Goal: Information Seeking & Learning: Learn about a topic

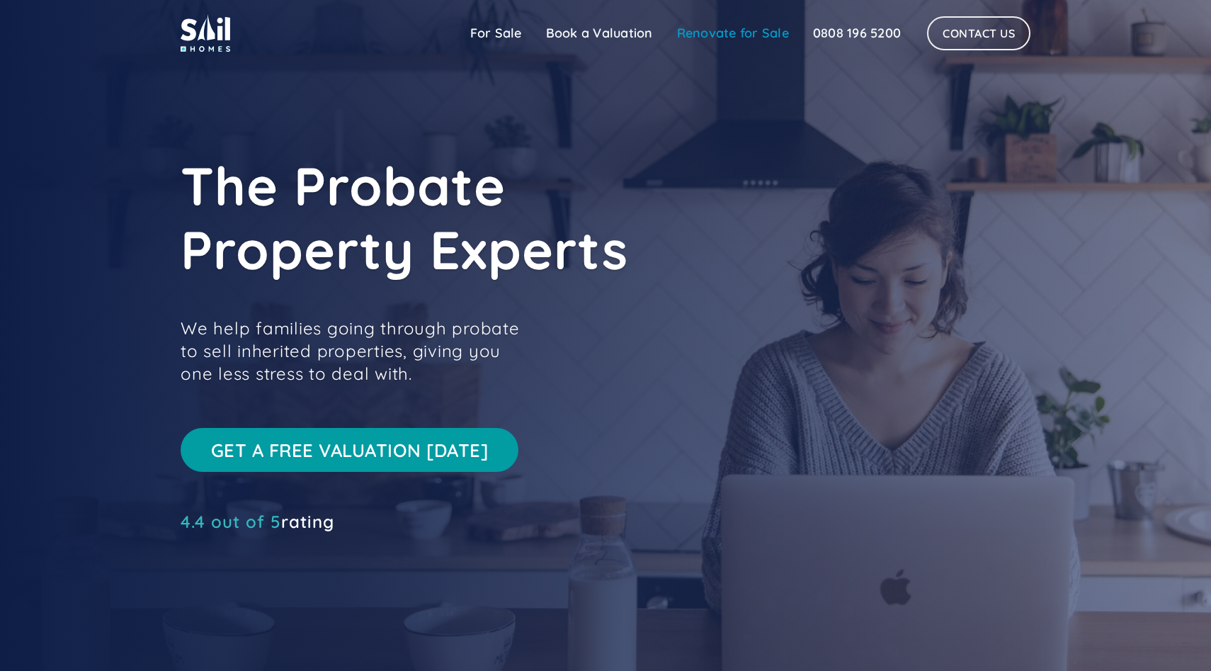
click at [703, 40] on link "Renovate for Sale" at bounding box center [733, 33] width 136 height 28
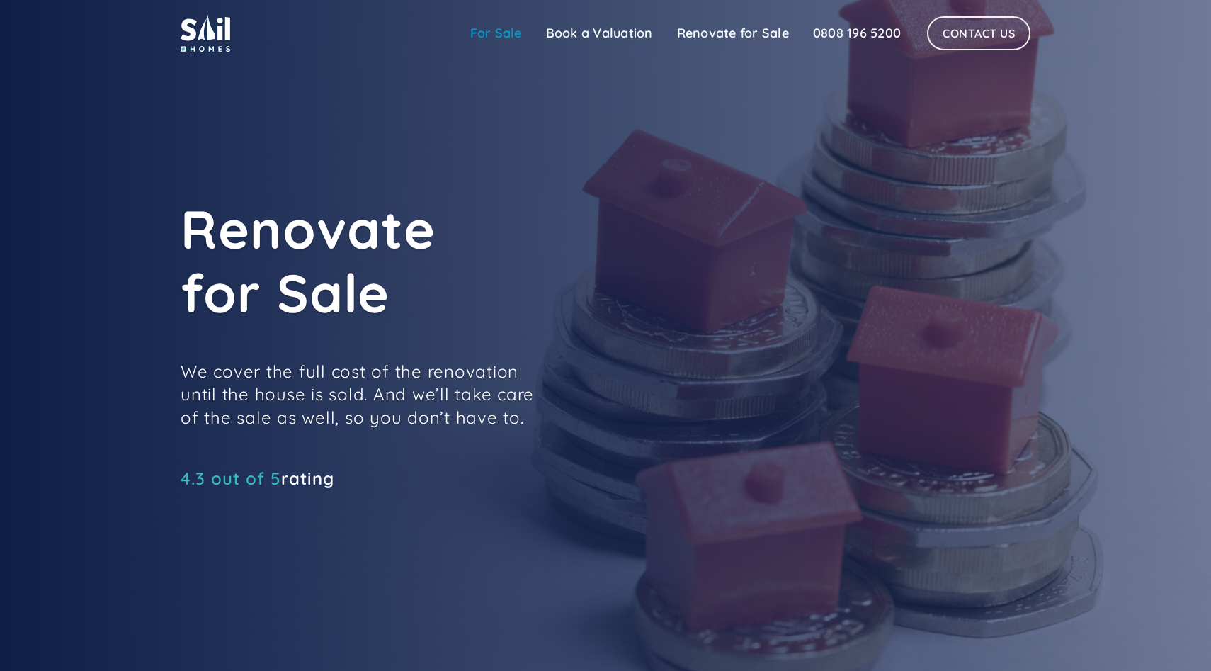
click at [507, 37] on link "For Sale" at bounding box center [496, 33] width 76 height 28
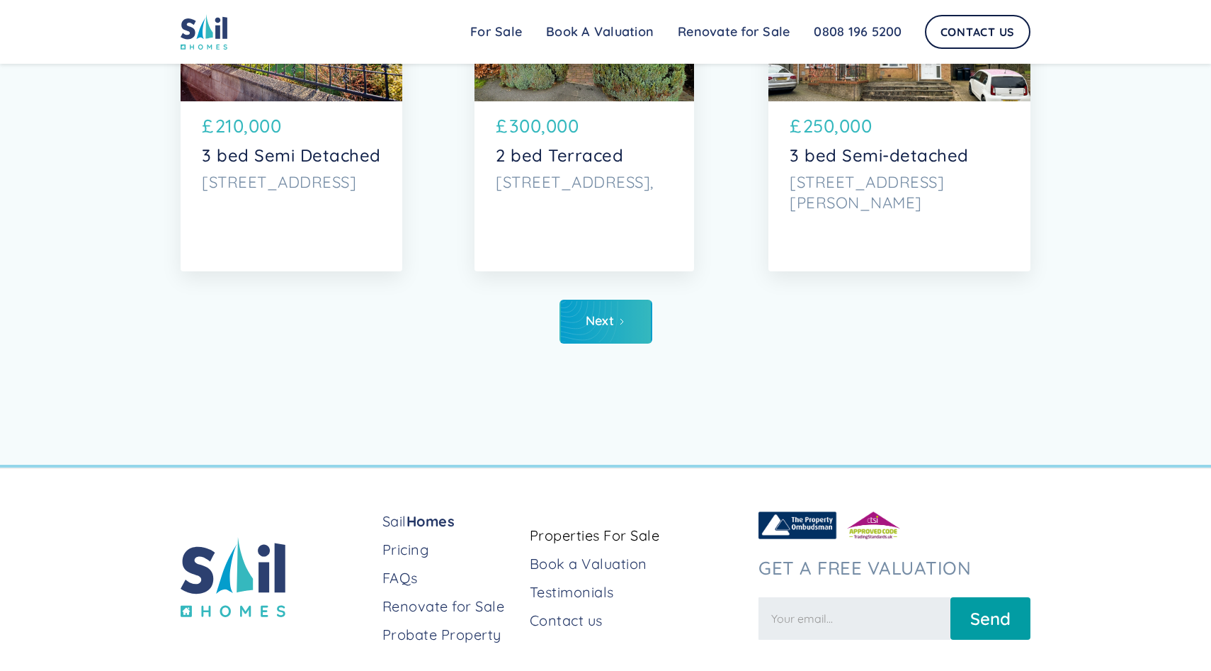
scroll to position [5206, 0]
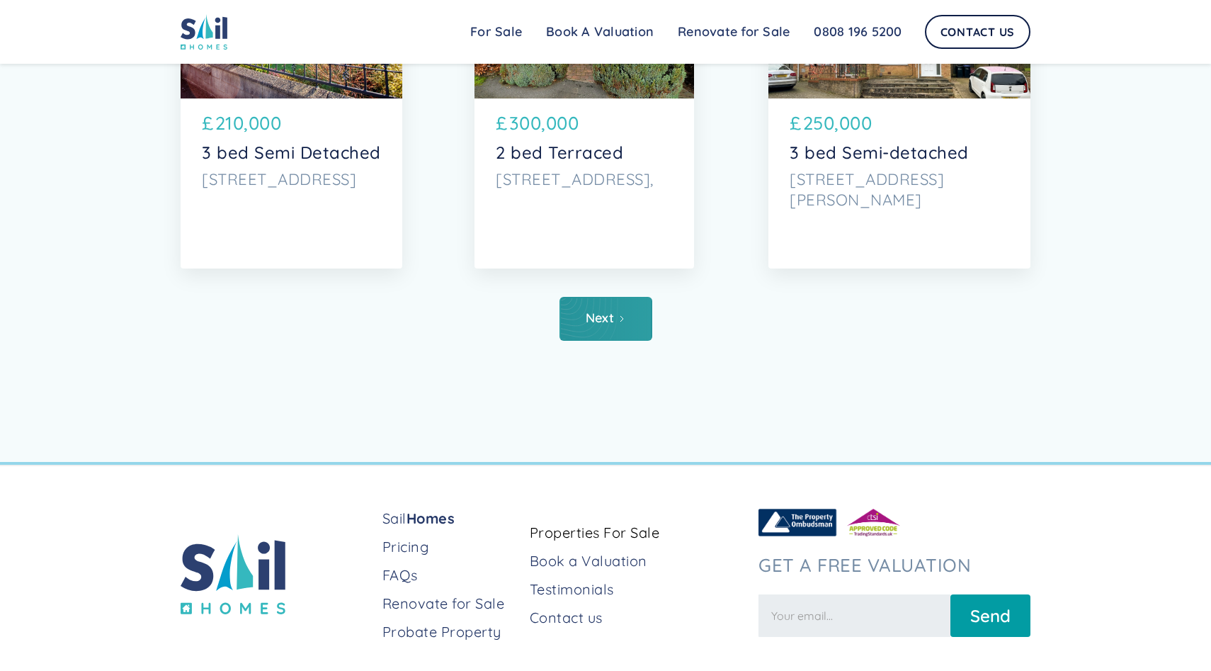
click at [636, 308] on link "Next" at bounding box center [606, 319] width 93 height 44
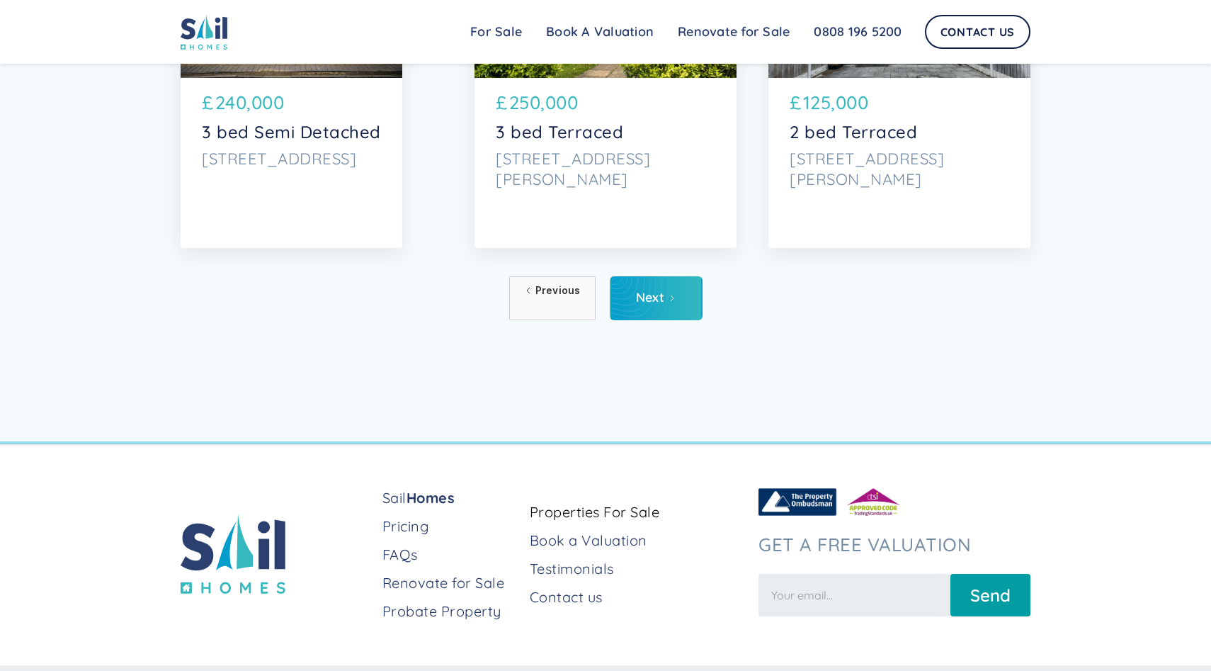
scroll to position [5263, 0]
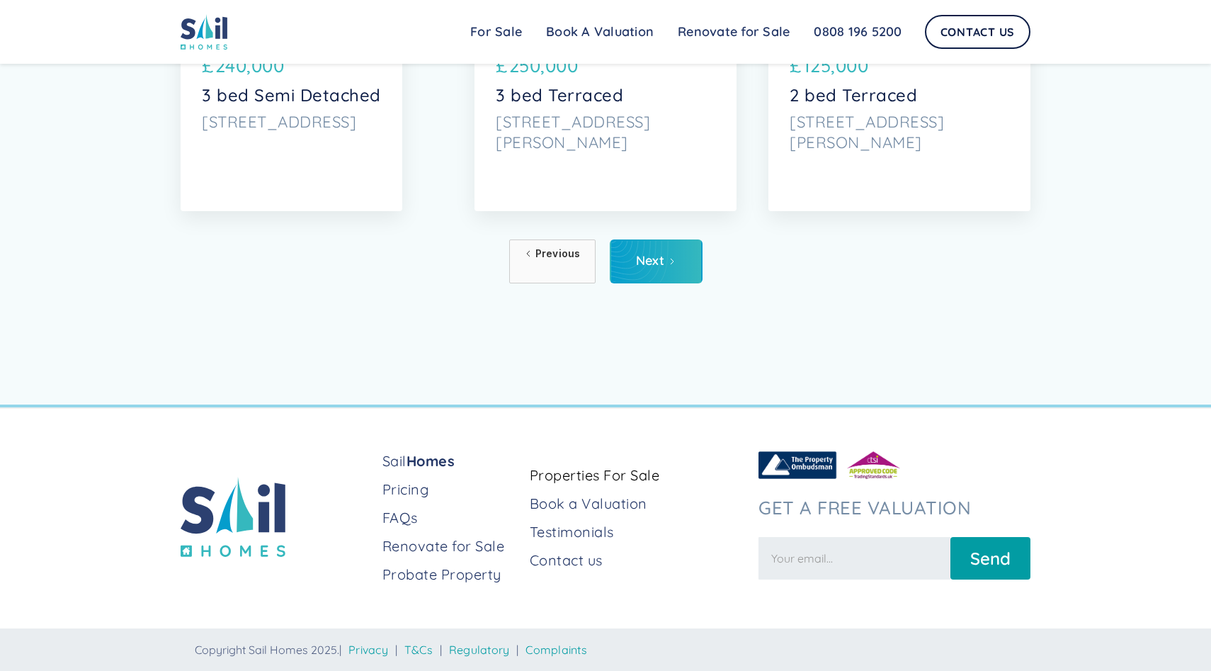
click at [657, 274] on link "Next" at bounding box center [656, 261] width 93 height 44
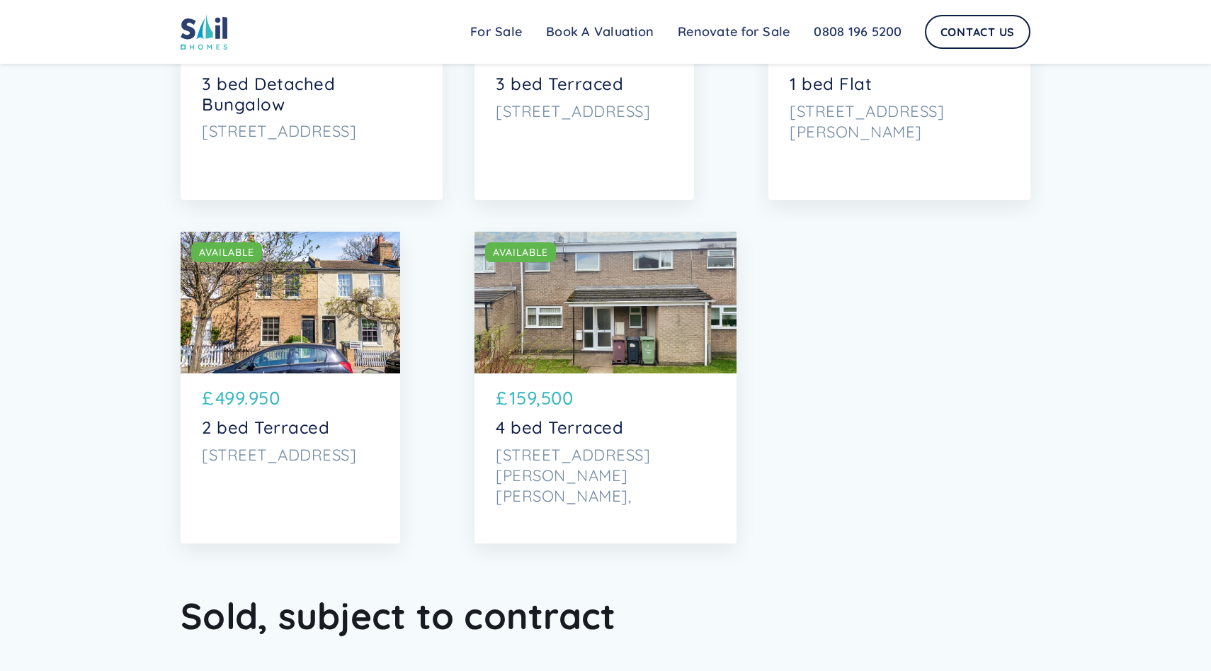
scroll to position [3766, 0]
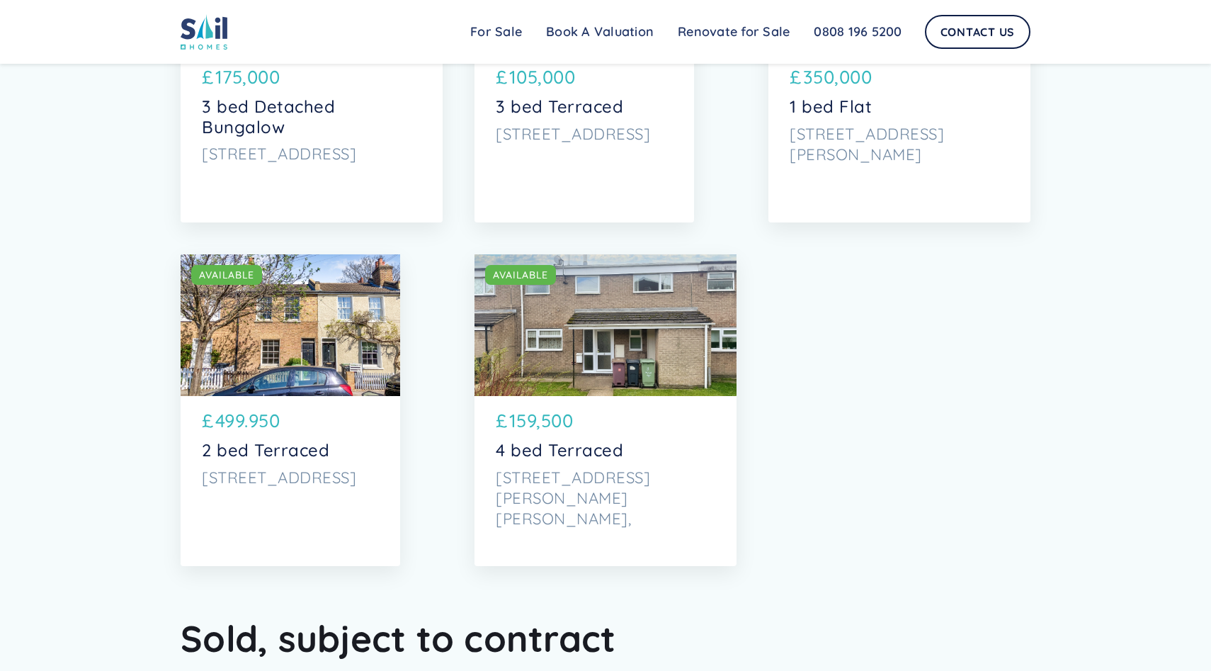
click at [318, 453] on p "2 bed Terraced" at bounding box center [290, 450] width 177 height 21
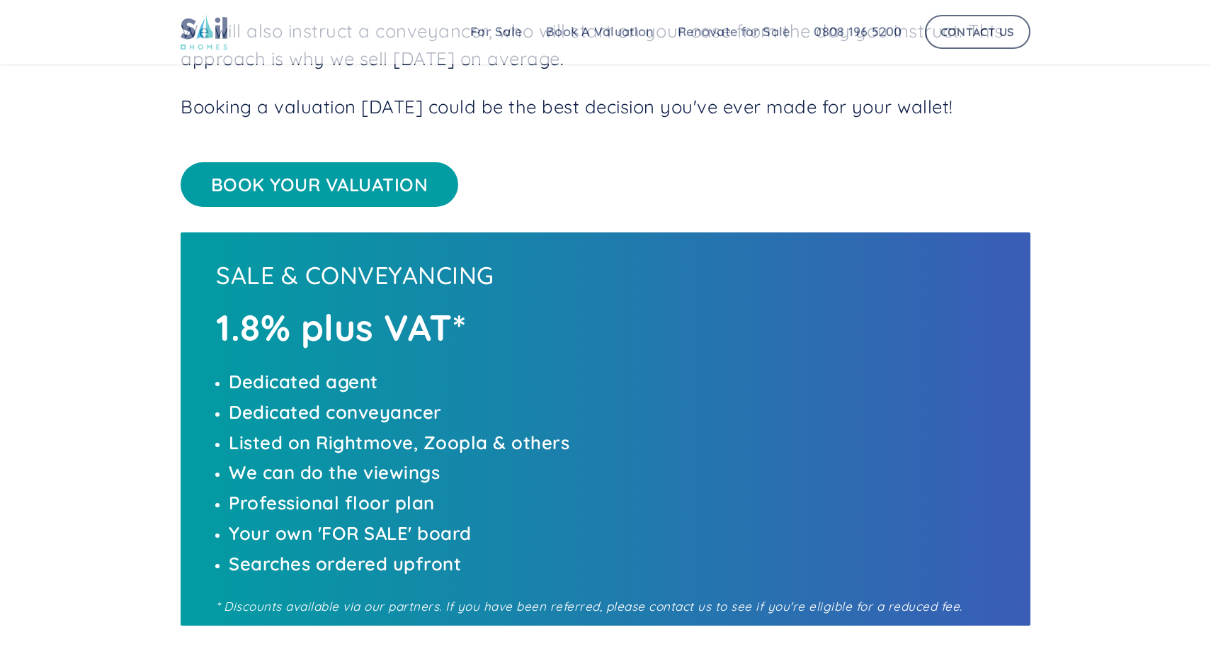
scroll to position [462, 0]
